Goal: Find specific page/section: Find specific page/section

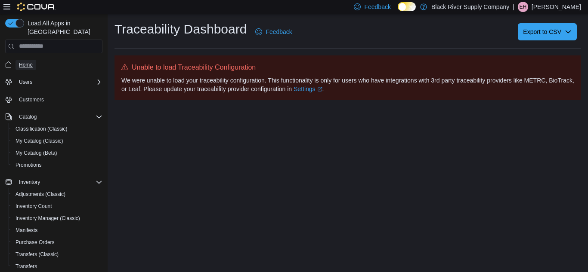
click at [31, 62] on span "Home" at bounding box center [26, 65] width 14 height 7
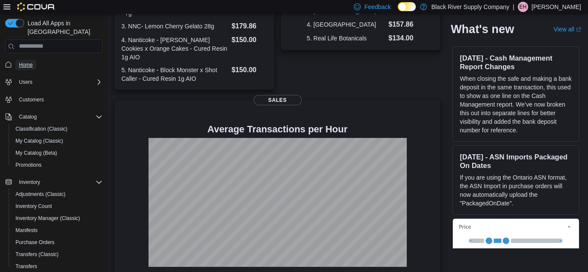
click at [19, 62] on span "Home" at bounding box center [26, 65] width 14 height 7
